Goal: Obtain resource: Obtain resource

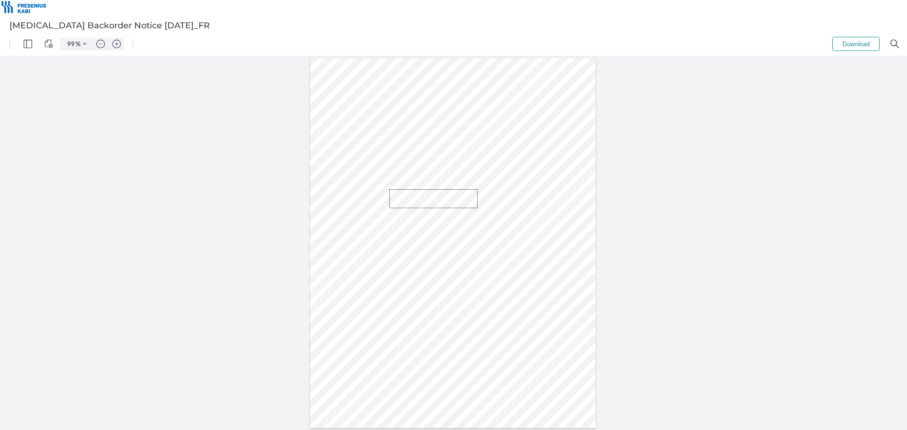
drag, startPoint x: 478, startPoint y: 208, endPoint x: 388, endPoint y: 189, distance: 91.7
click at [388, 189] on div at bounding box center [453, 243] width 290 height 374
drag, startPoint x: 384, startPoint y: 196, endPoint x: 410, endPoint y: 212, distance: 30.7
click at [410, 212] on div at bounding box center [453, 243] width 286 height 370
click at [458, 211] on div at bounding box center [453, 243] width 286 height 370
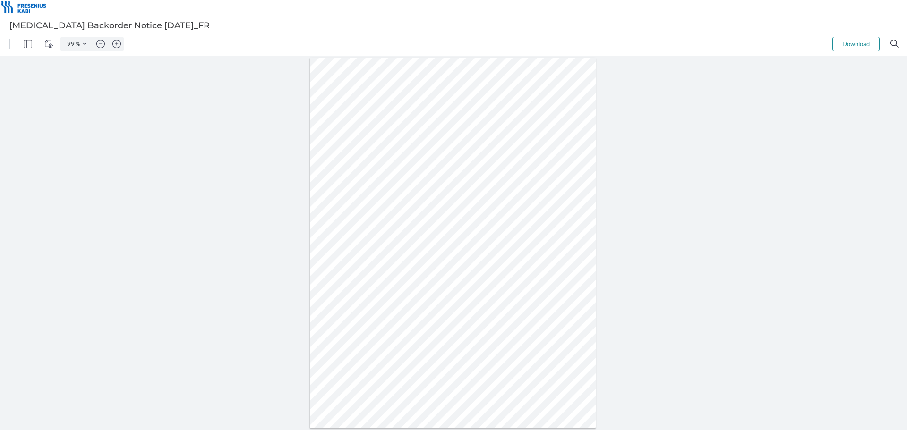
drag, startPoint x: 431, startPoint y: 208, endPoint x: 408, endPoint y: 201, distance: 24.2
click at [408, 201] on div at bounding box center [453, 243] width 286 height 370
drag, startPoint x: 384, startPoint y: 201, endPoint x: 410, endPoint y: 213, distance: 29.0
click at [410, 213] on div at bounding box center [453, 243] width 286 height 370
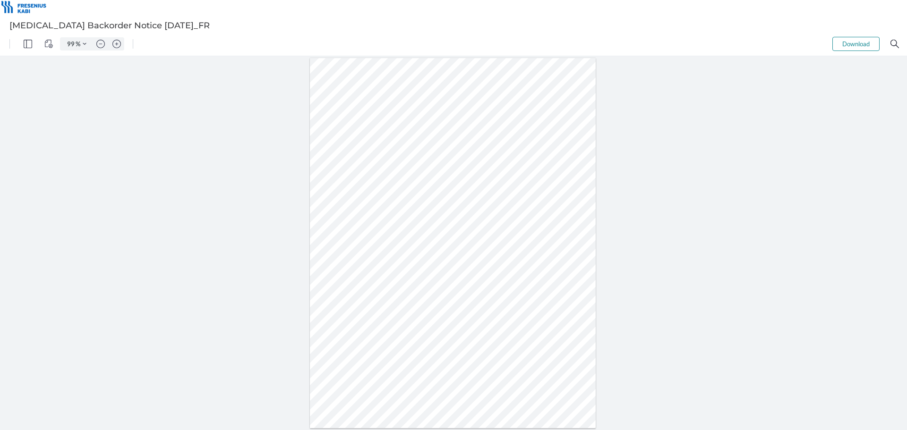
click at [453, 212] on div at bounding box center [453, 243] width 286 height 370
drag, startPoint x: 472, startPoint y: 209, endPoint x: 363, endPoint y: 208, distance: 108.7
click at [364, 208] on div at bounding box center [453, 243] width 286 height 370
click at [347, 196] on div at bounding box center [453, 243] width 286 height 370
drag, startPoint x: 338, startPoint y: 198, endPoint x: 481, endPoint y: 211, distance: 143.7
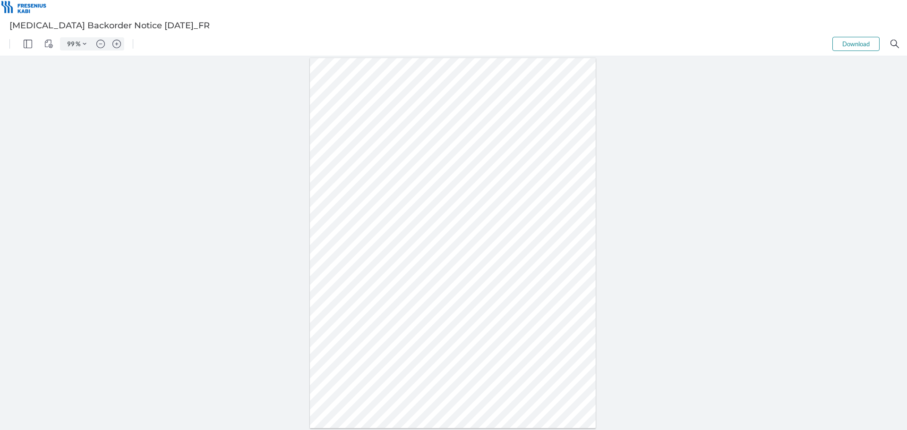
click at [481, 211] on div at bounding box center [453, 243] width 286 height 370
drag, startPoint x: 416, startPoint y: 197, endPoint x: 333, endPoint y: 197, distance: 83.2
click at [333, 197] on div at bounding box center [453, 243] width 286 height 370
click at [370, 198] on div at bounding box center [453, 243] width 286 height 370
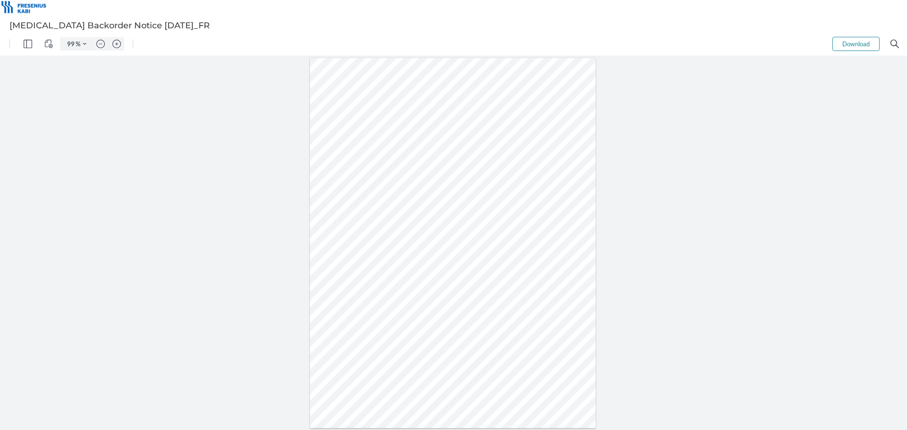
drag, startPoint x: 370, startPoint y: 198, endPoint x: 463, endPoint y: 210, distance: 93.8
click at [463, 210] on div at bounding box center [453, 243] width 286 height 370
click at [482, 210] on div at bounding box center [453, 243] width 286 height 370
drag, startPoint x: 473, startPoint y: 208, endPoint x: 391, endPoint y: 196, distance: 83.1
click at [391, 196] on div at bounding box center [453, 243] width 286 height 370
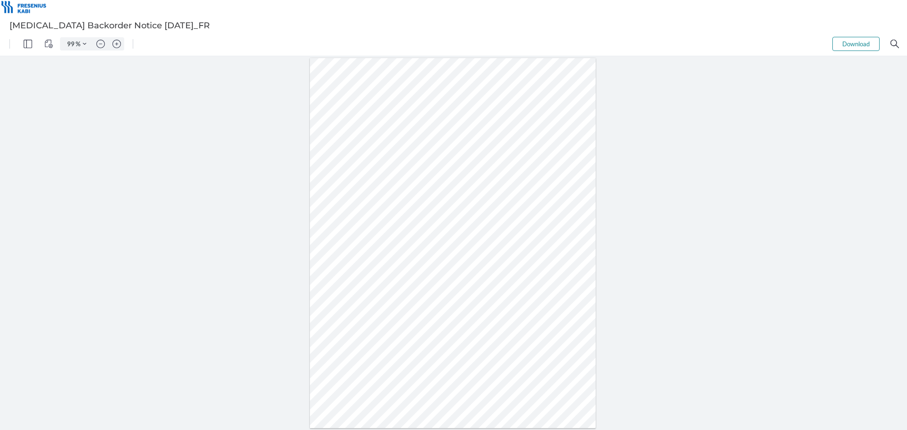
click at [391, 196] on div at bounding box center [453, 243] width 286 height 370
click at [367, 201] on div at bounding box center [453, 243] width 286 height 370
drag, startPoint x: 363, startPoint y: 198, endPoint x: 380, endPoint y: 213, distance: 22.5
click at [380, 213] on div at bounding box center [453, 243] width 286 height 370
click at [420, 210] on div at bounding box center [453, 243] width 286 height 370
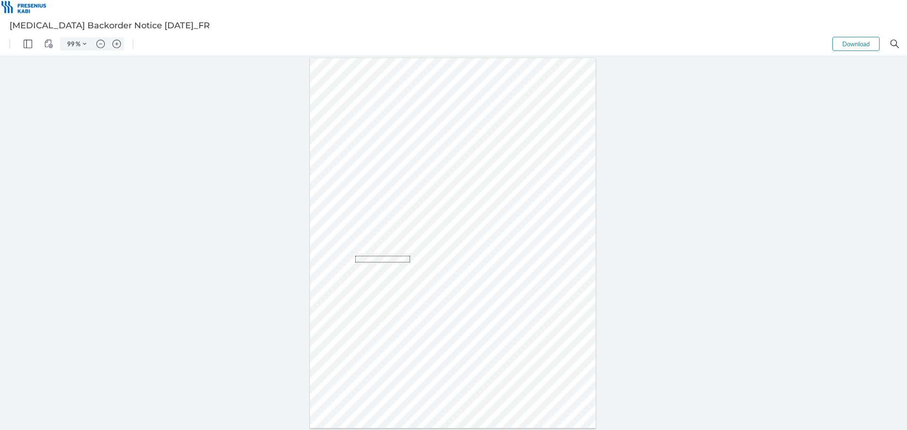
drag, startPoint x: 407, startPoint y: 262, endPoint x: 355, endPoint y: 256, distance: 52.8
click at [355, 256] on div at bounding box center [453, 243] width 290 height 374
drag, startPoint x: 343, startPoint y: 256, endPoint x: 375, endPoint y: 259, distance: 32.3
click at [375, 259] on div at bounding box center [453, 243] width 286 height 370
click at [387, 274] on div at bounding box center [453, 243] width 286 height 370
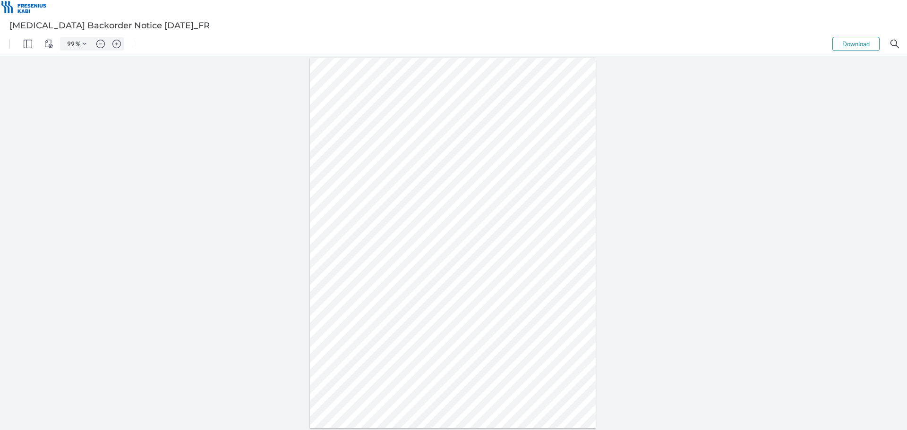
drag, startPoint x: 387, startPoint y: 272, endPoint x: 429, endPoint y: 290, distance: 45.3
click at [429, 290] on div at bounding box center [453, 243] width 286 height 370
click at [463, 288] on div at bounding box center [453, 243] width 286 height 370
drag, startPoint x: 470, startPoint y: 287, endPoint x: 411, endPoint y: 286, distance: 59.5
click at [411, 286] on div at bounding box center [453, 243] width 286 height 370
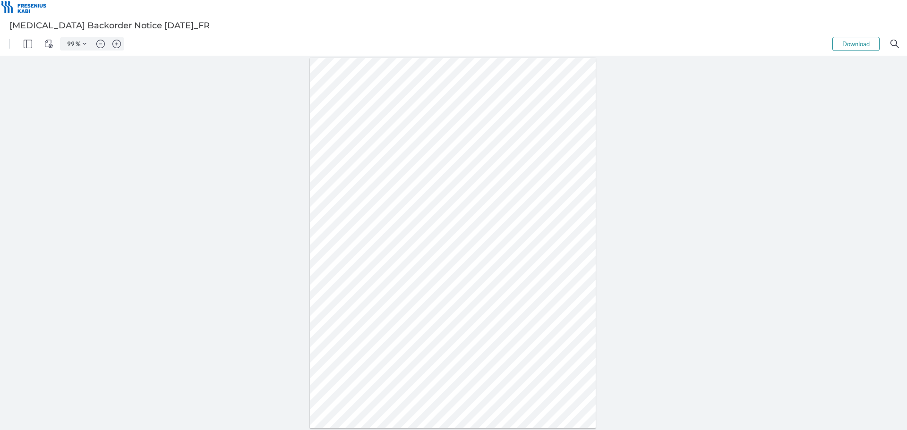
click at [518, 191] on div at bounding box center [453, 243] width 286 height 370
